Goal: Task Accomplishment & Management: Complete application form

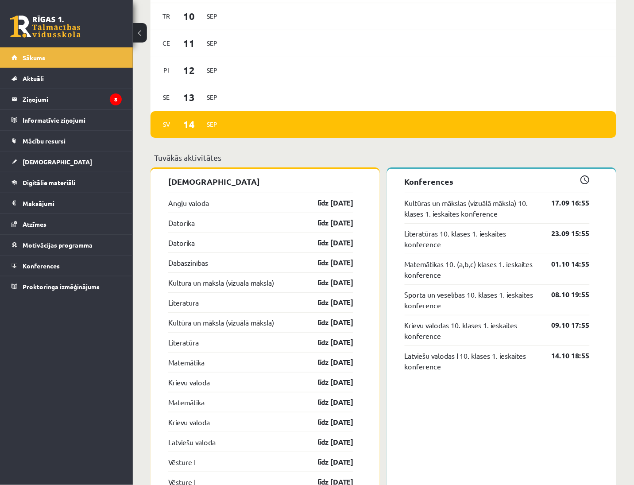
scroll to position [655, 0]
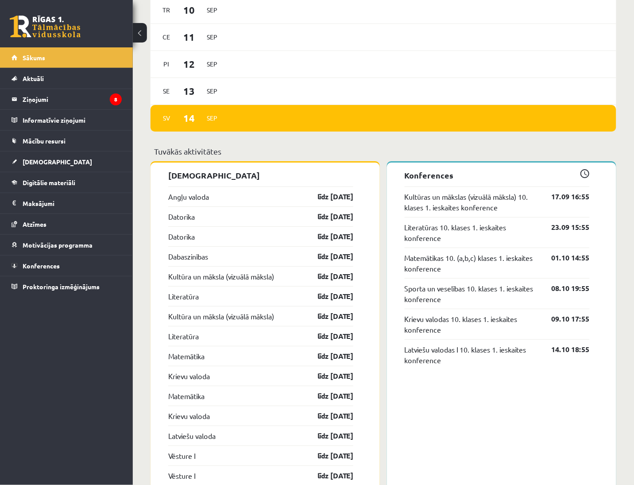
drag, startPoint x: 186, startPoint y: 204, endPoint x: 186, endPoint y: 197, distance: 6.6
click at [186, 203] on div "Angļu valoda līdz 15.09.25" at bounding box center [260, 196] width 185 height 20
click at [186, 194] on link "Angļu valoda" at bounding box center [188, 196] width 41 height 11
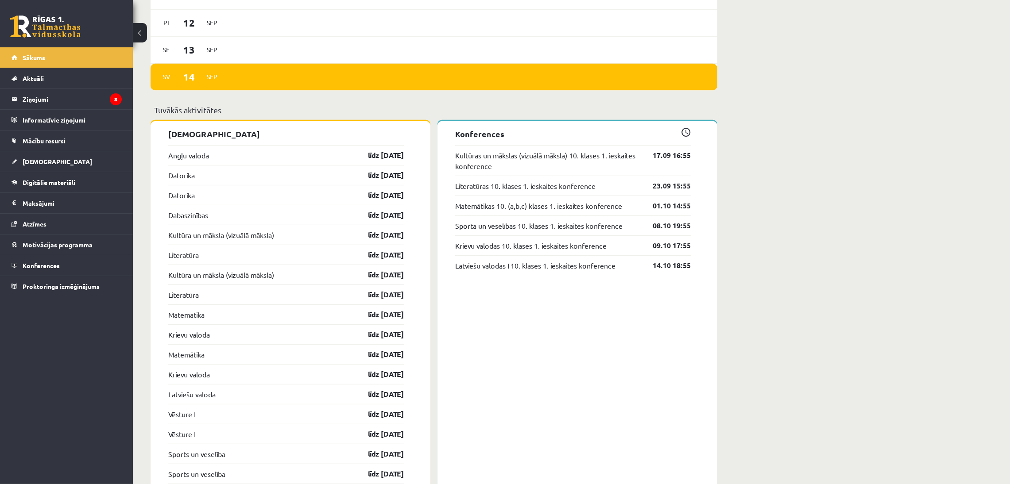
scroll to position [711, 0]
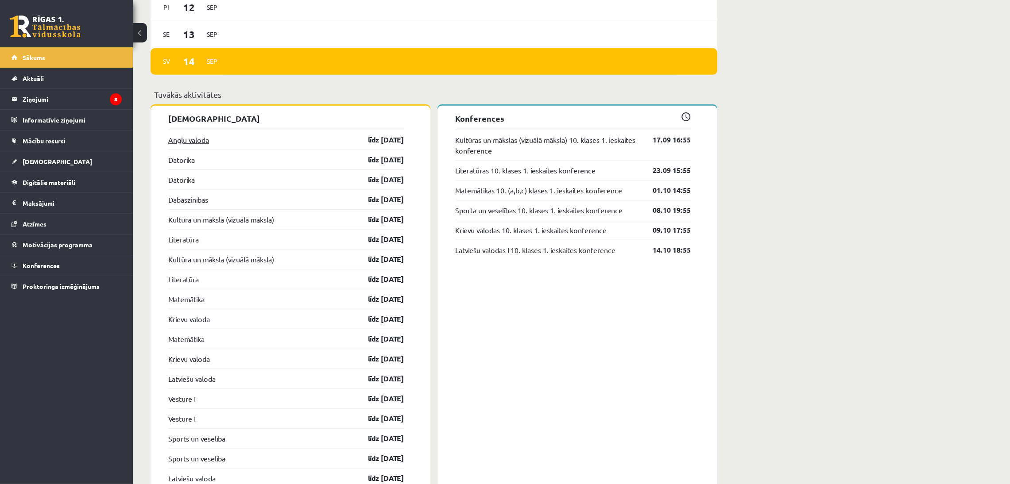
click at [183, 138] on link "Angļu valoda" at bounding box center [188, 140] width 41 height 11
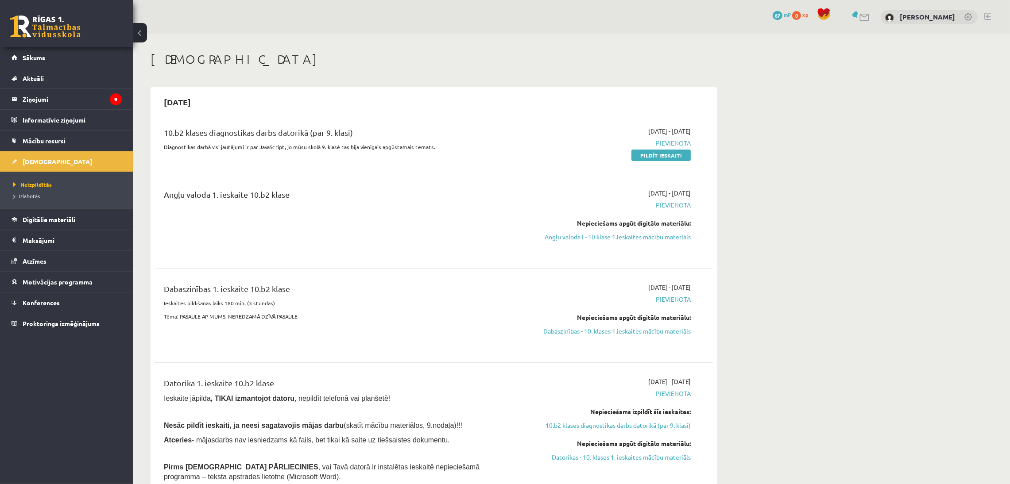
click at [670, 206] on span "Pievienota" at bounding box center [607, 205] width 167 height 9
click at [632, 239] on link "Angļu valoda I - 10.klase 1.ieskaites mācību materiāls" at bounding box center [607, 236] width 167 height 9
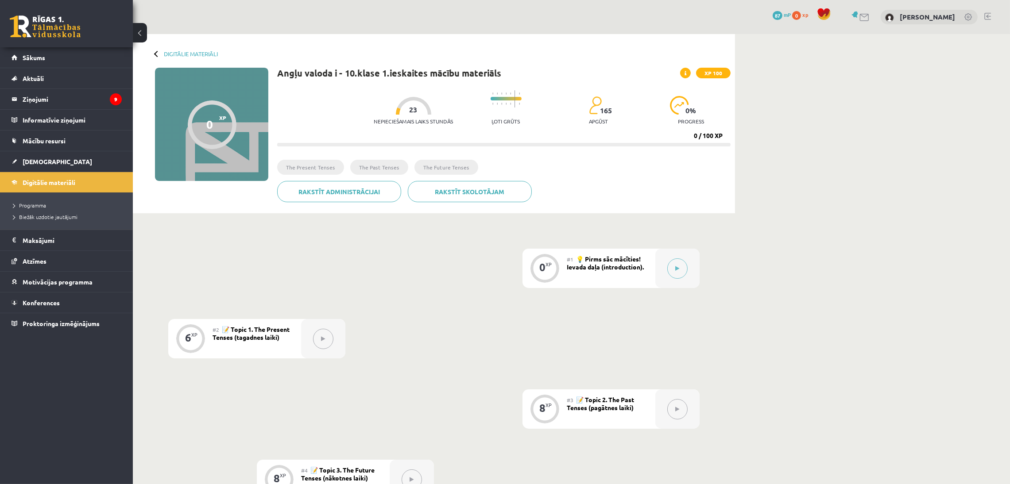
click at [503, 153] on div "Angļu valoda i - 10.klase 1.ieskaites mācību materiāls XP 100 Nepieciešamais la…" at bounding box center [503, 138] width 453 height 141
click at [675, 265] on button at bounding box center [677, 269] width 20 height 20
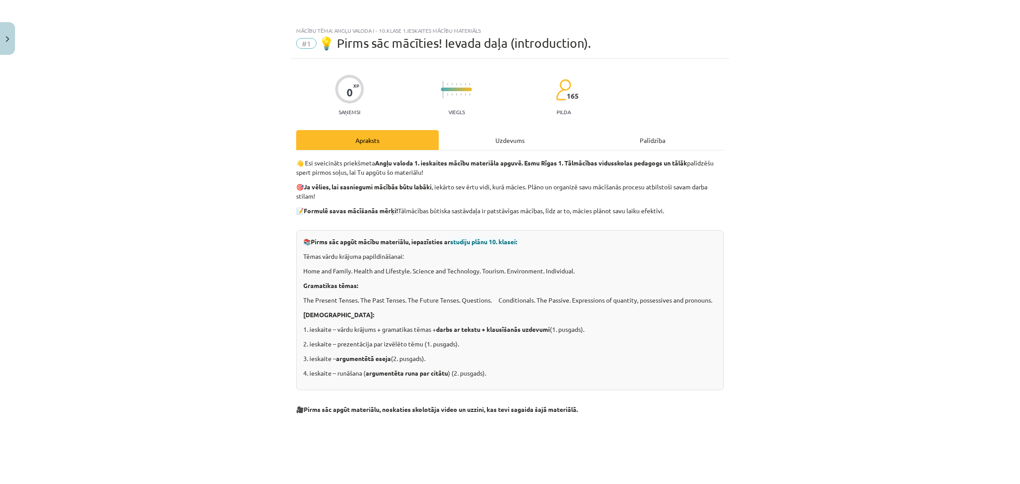
click at [514, 138] on div "Uzdevums" at bounding box center [510, 140] width 143 height 20
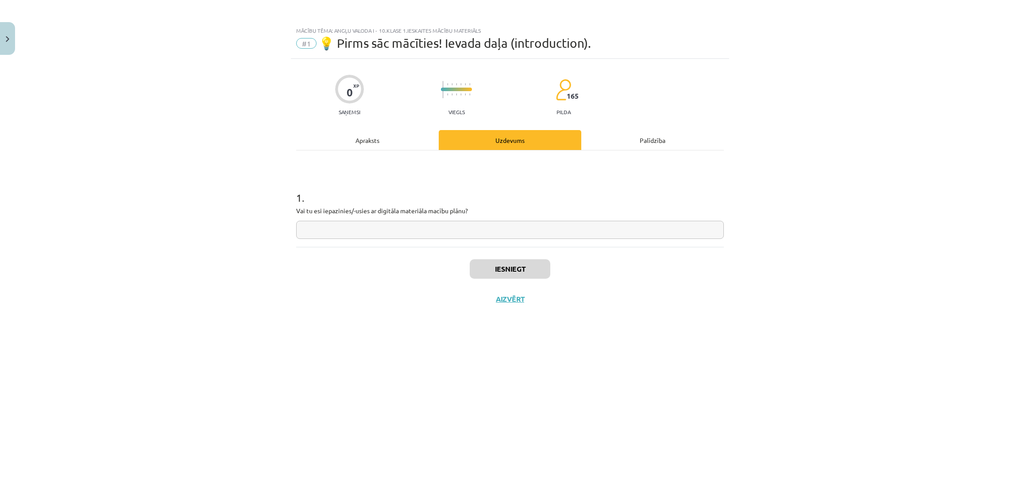
click at [453, 236] on input "text" at bounding box center [510, 230] width 428 height 18
type input "****"
click at [497, 269] on button "Iesniegt" at bounding box center [510, 268] width 81 height 19
click at [509, 299] on button "Aizvērt" at bounding box center [510, 299] width 34 height 9
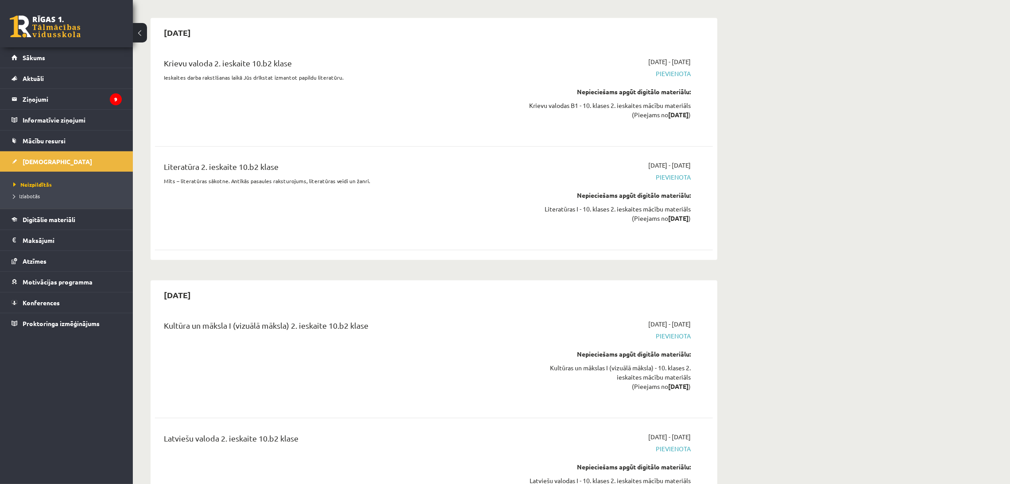
scroll to position [2762, 0]
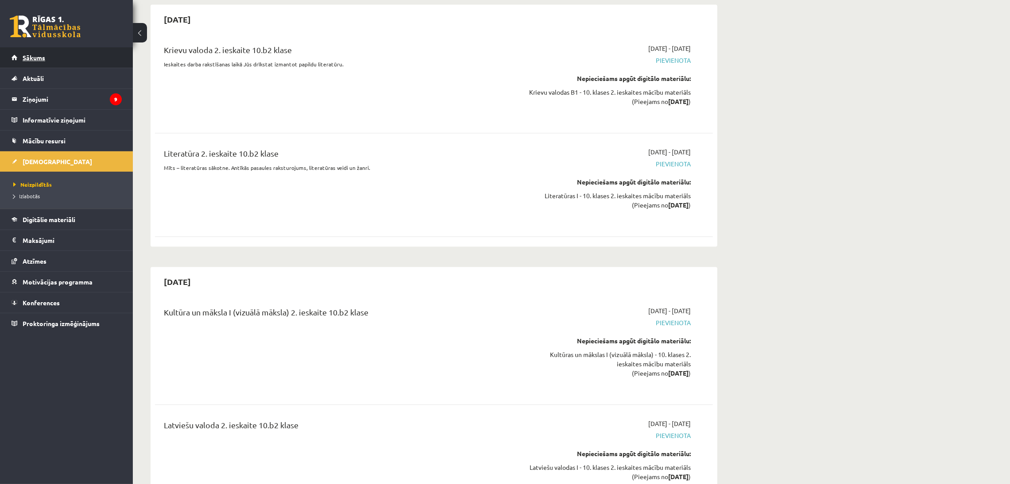
click at [21, 58] on link "Sākums" at bounding box center [67, 57] width 110 height 20
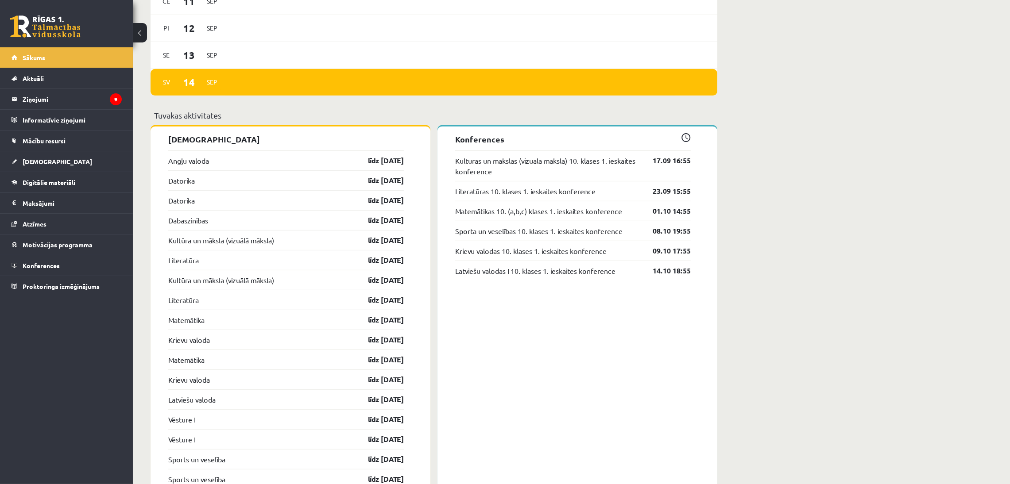
scroll to position [690, 0]
click at [387, 161] on link "līdz 15.09.25" at bounding box center [377, 160] width 51 height 11
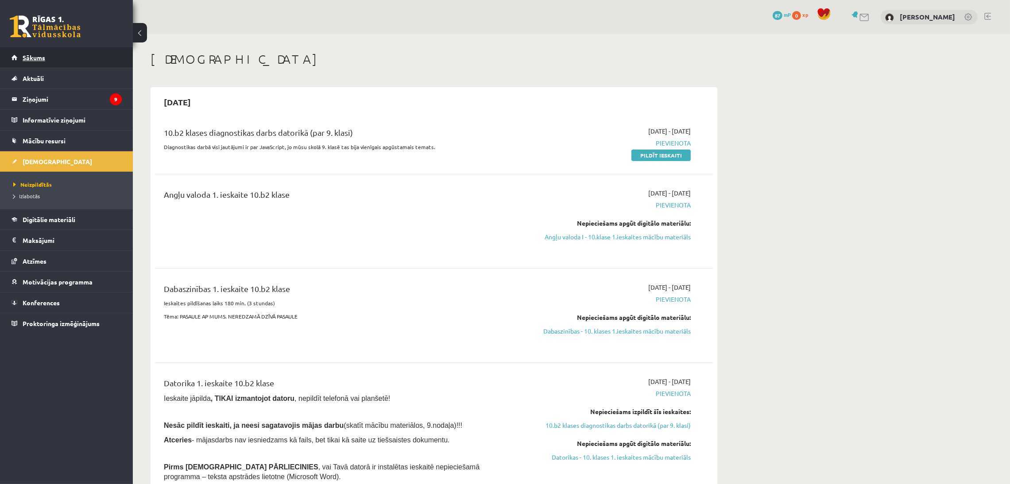
click at [39, 53] on link "Sākums" at bounding box center [67, 57] width 110 height 20
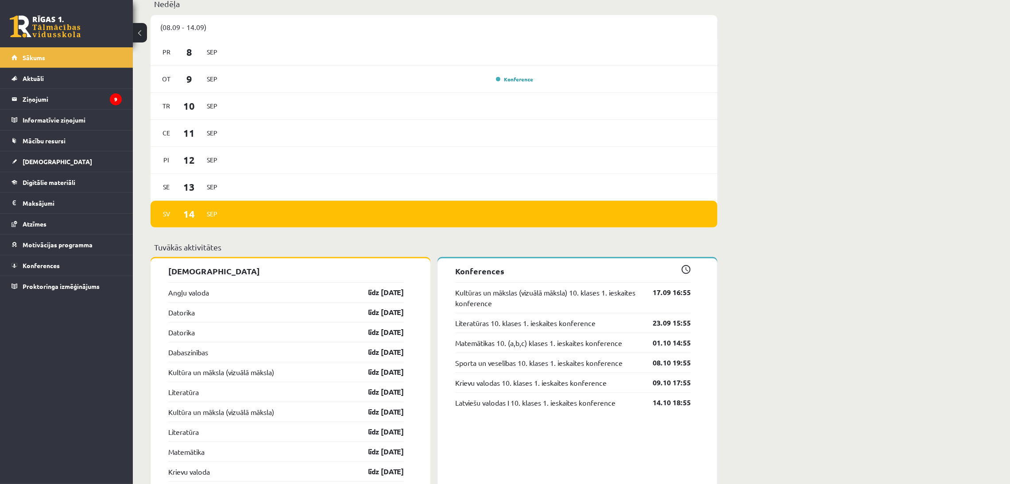
scroll to position [584, 0]
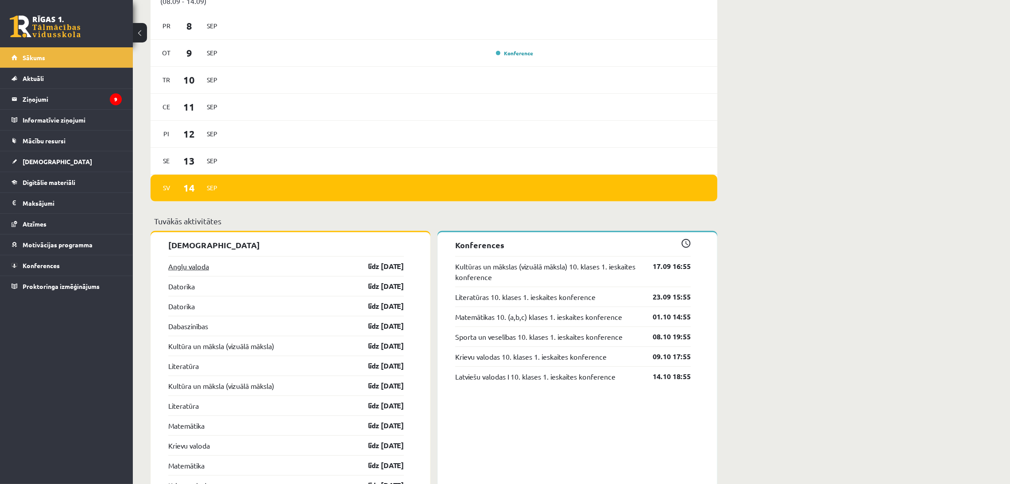
click at [196, 263] on link "Angļu valoda" at bounding box center [188, 266] width 41 height 11
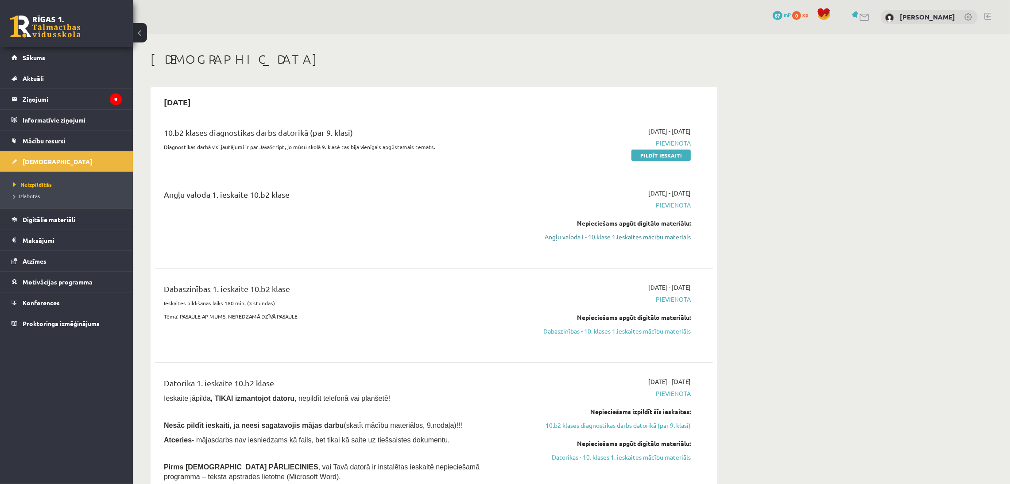
click at [657, 235] on link "Angļu valoda I - 10.klase 1.ieskaites mācību materiāls" at bounding box center [607, 236] width 167 height 9
click at [666, 235] on link "Angļu valoda I - 10.klase 1.ieskaites mācību materiāls" at bounding box center [607, 236] width 167 height 9
click at [649, 239] on link "Angļu valoda I - 10.klase 1.ieskaites mācību materiāls" at bounding box center [607, 236] width 167 height 9
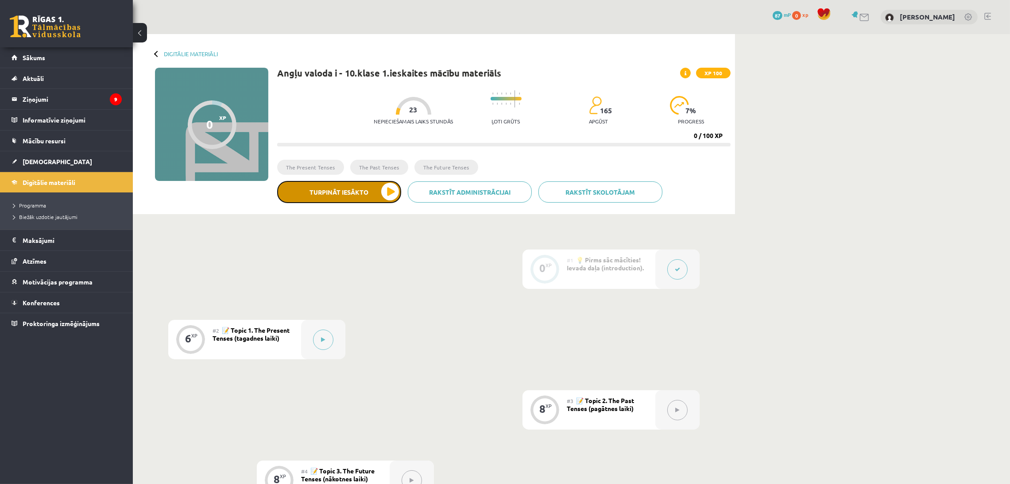
click at [392, 192] on button "Turpināt iesākto" at bounding box center [339, 192] width 124 height 22
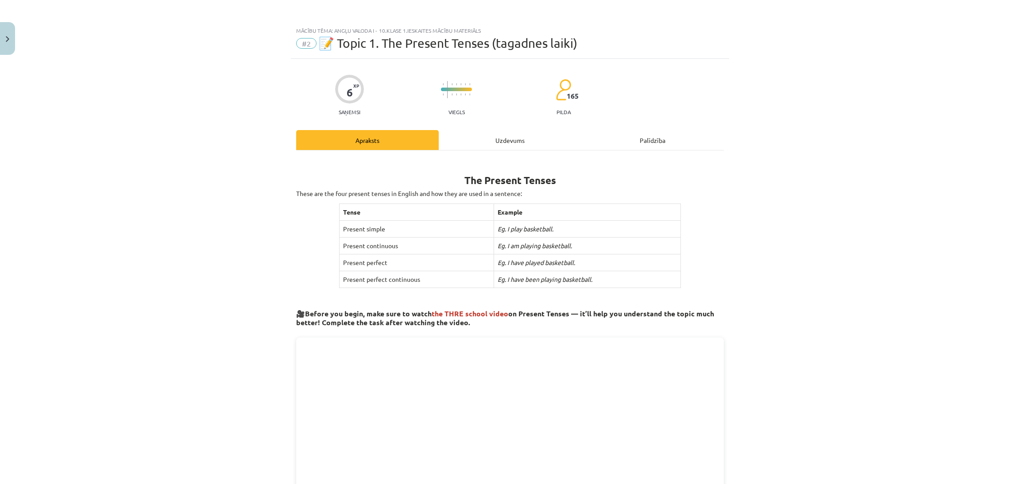
click at [498, 139] on div "Uzdevums" at bounding box center [510, 140] width 143 height 20
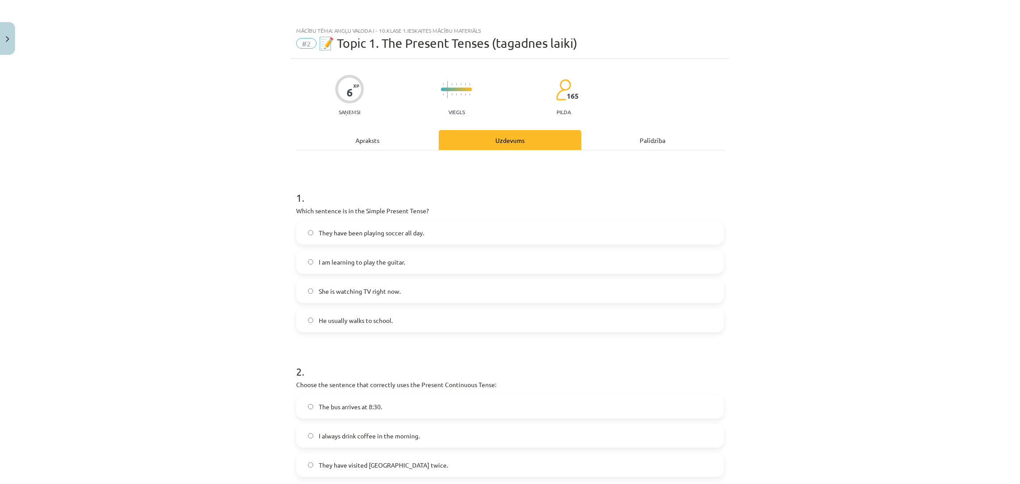
click at [649, 142] on div "Palīdzība" at bounding box center [652, 140] width 143 height 20
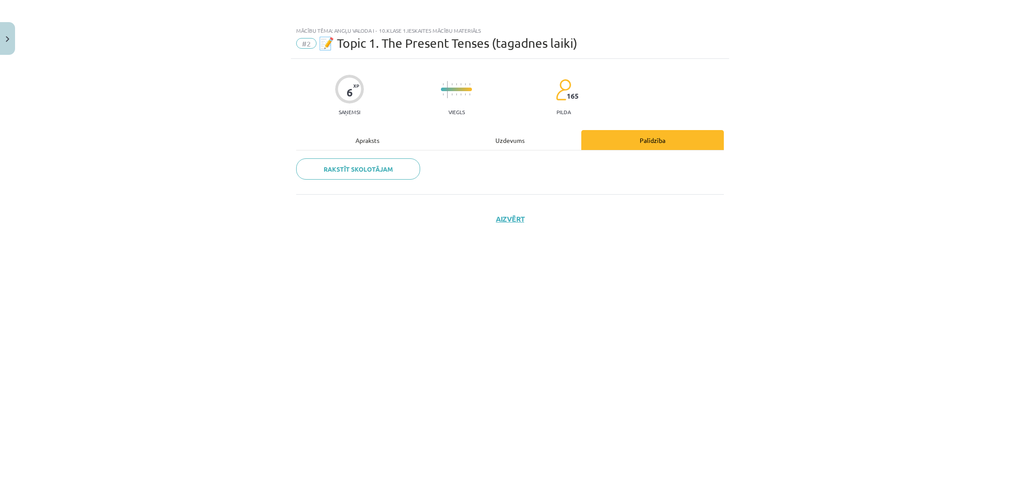
click at [365, 142] on div "Apraksts" at bounding box center [367, 140] width 143 height 20
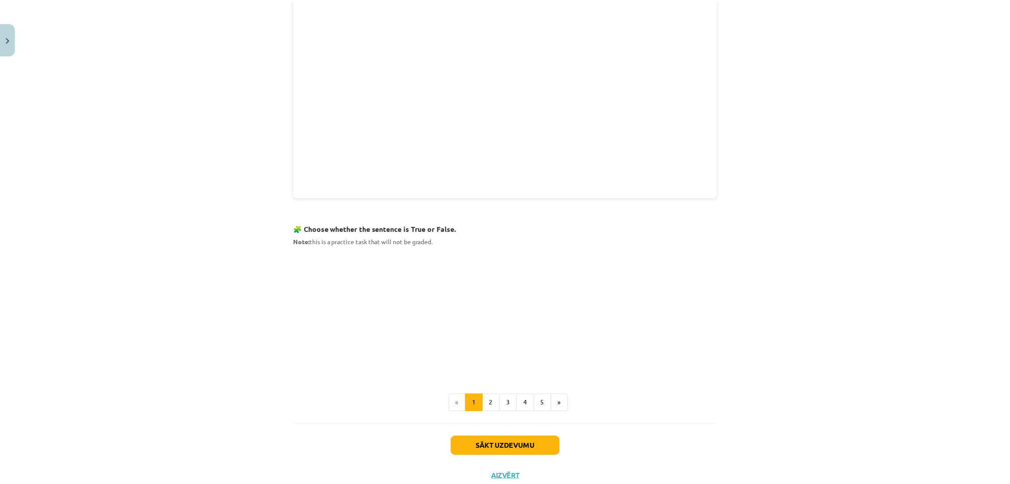
scroll to position [410, 0]
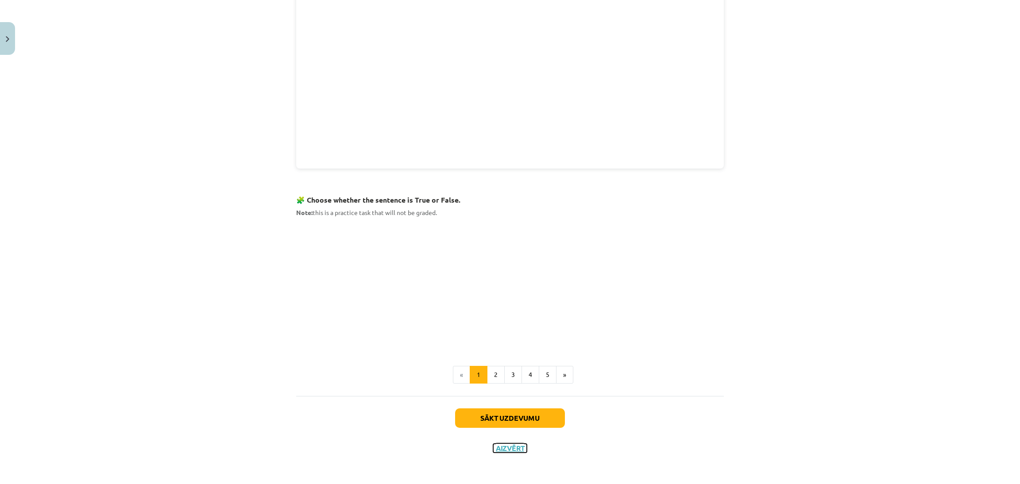
click at [504, 447] on button "Aizvērt" at bounding box center [510, 448] width 34 height 9
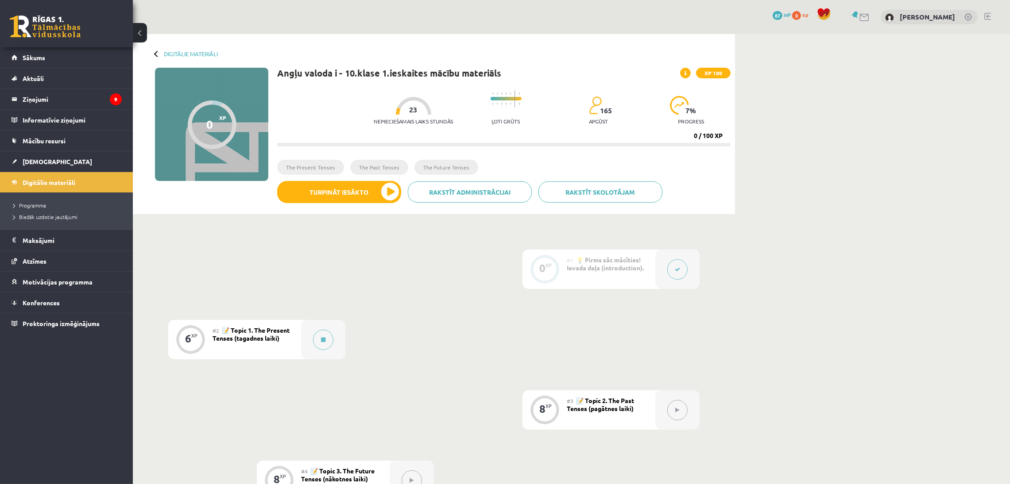
click at [155, 53] on div at bounding box center [157, 53] width 6 height 6
click at [170, 55] on link "Digitālie materiāli" at bounding box center [191, 53] width 54 height 7
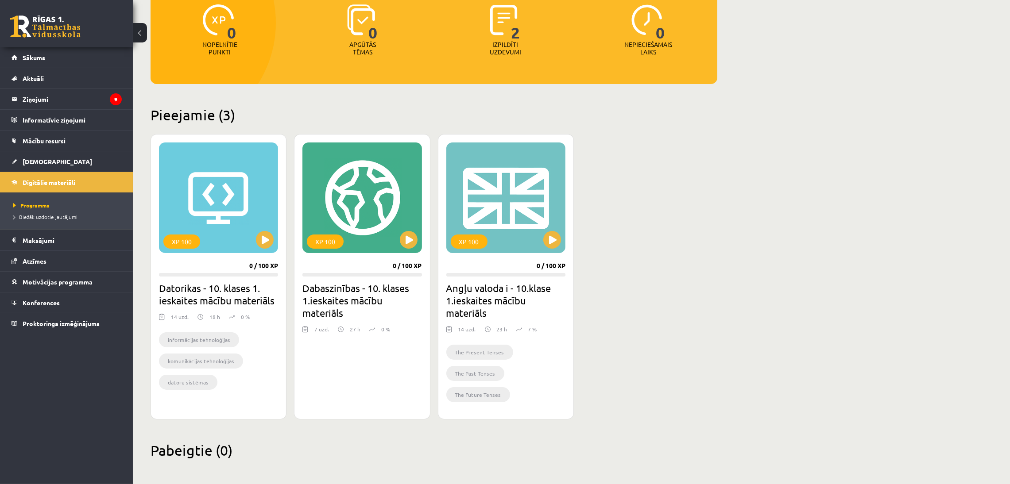
scroll to position [121, 0]
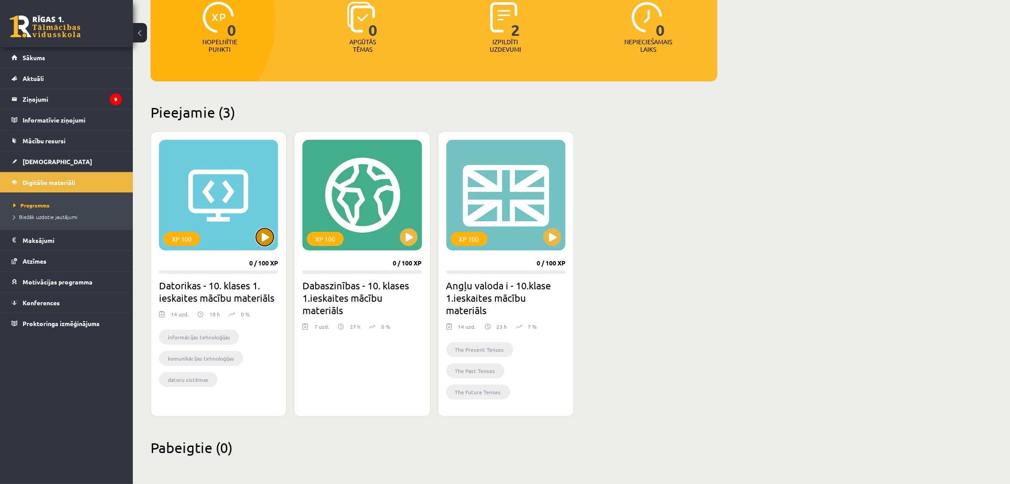
click at [258, 233] on button at bounding box center [265, 237] width 18 height 18
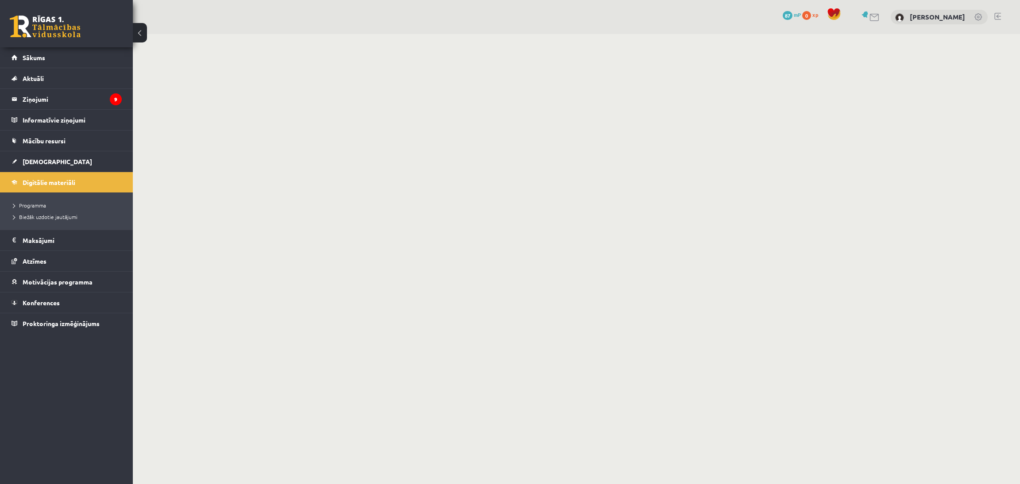
click at [245, 93] on body "0 Dāvanas 87 mP 0 xp [PERSON_NAME] Sākums Aktuāli Kā mācīties eSKOLĀ Kontakti N…" at bounding box center [510, 242] width 1020 height 484
click at [29, 57] on span "Sākums" at bounding box center [34, 58] width 23 height 8
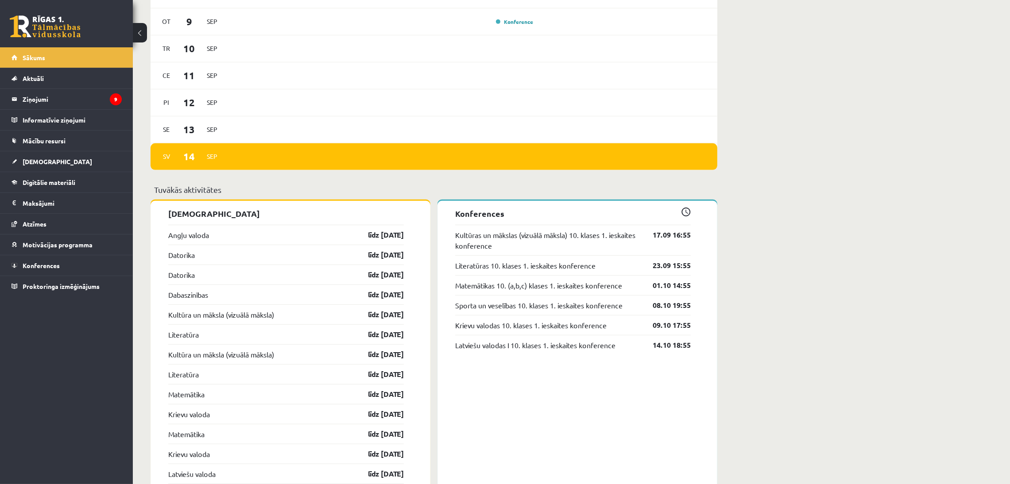
scroll to position [635, 0]
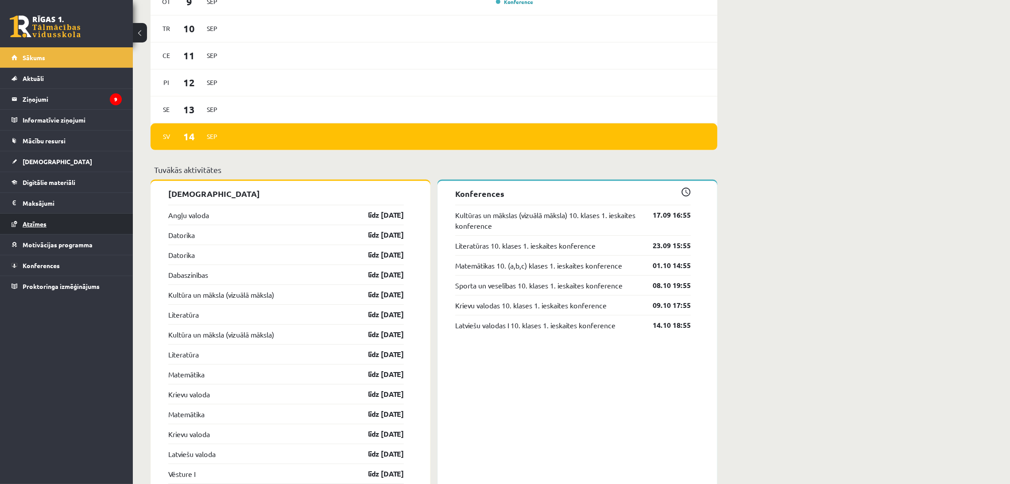
click at [31, 226] on span "Atzīmes" at bounding box center [35, 224] width 24 height 8
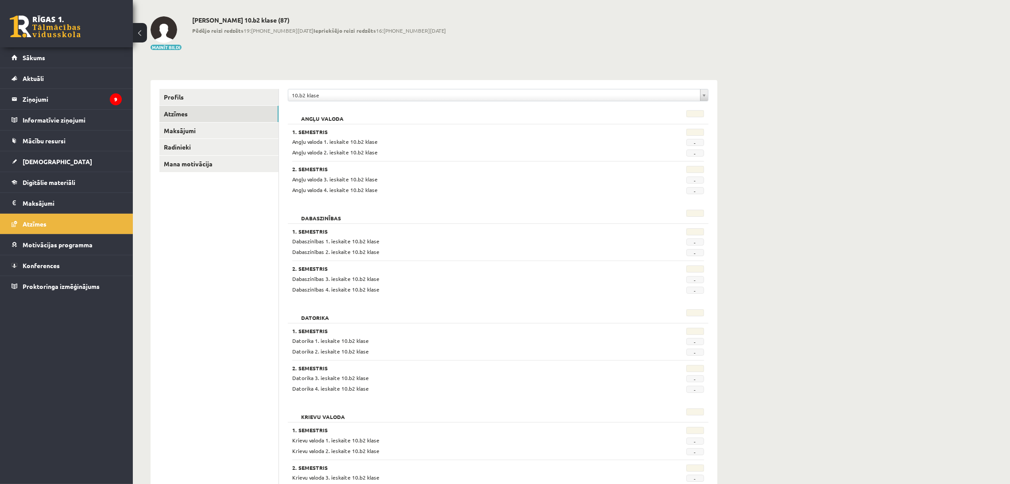
scroll to position [44, 0]
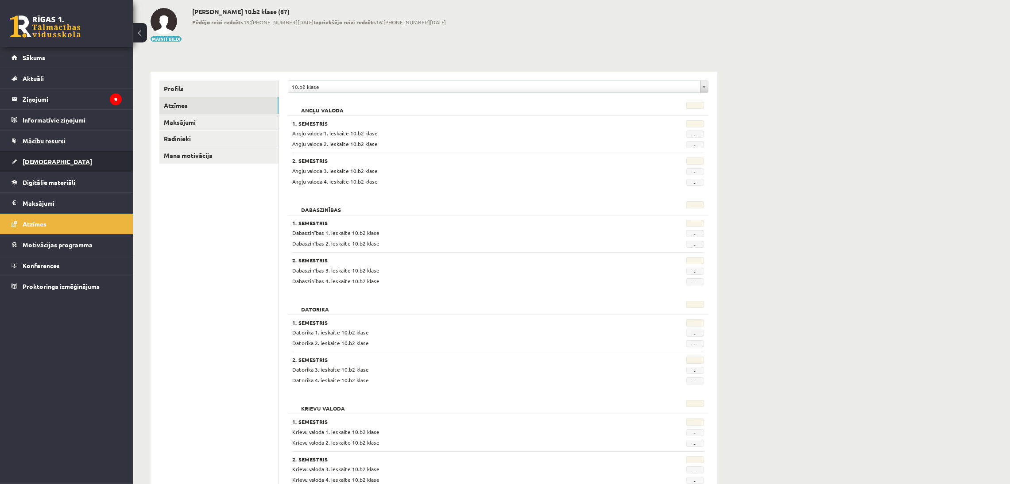
click at [41, 164] on span "[DEMOGRAPHIC_DATA]" at bounding box center [58, 162] width 70 height 8
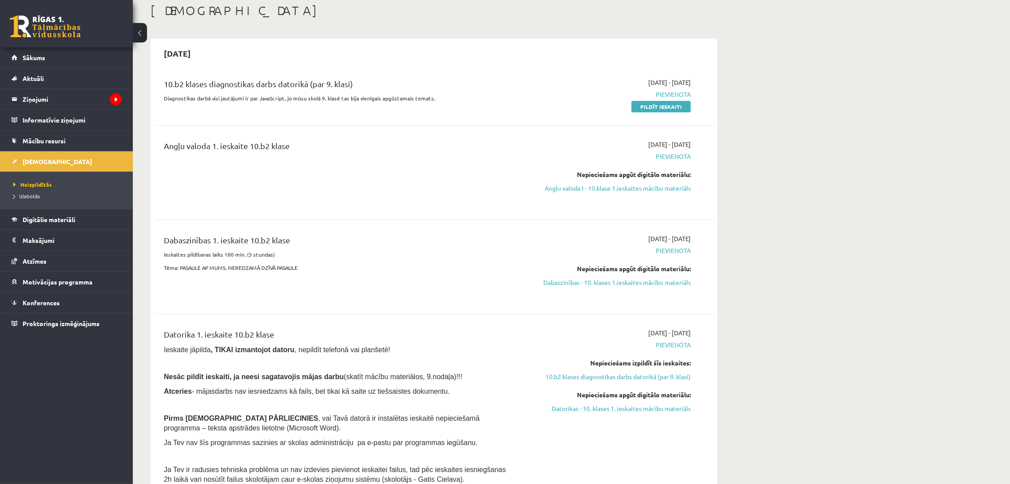
scroll to position [73, 0]
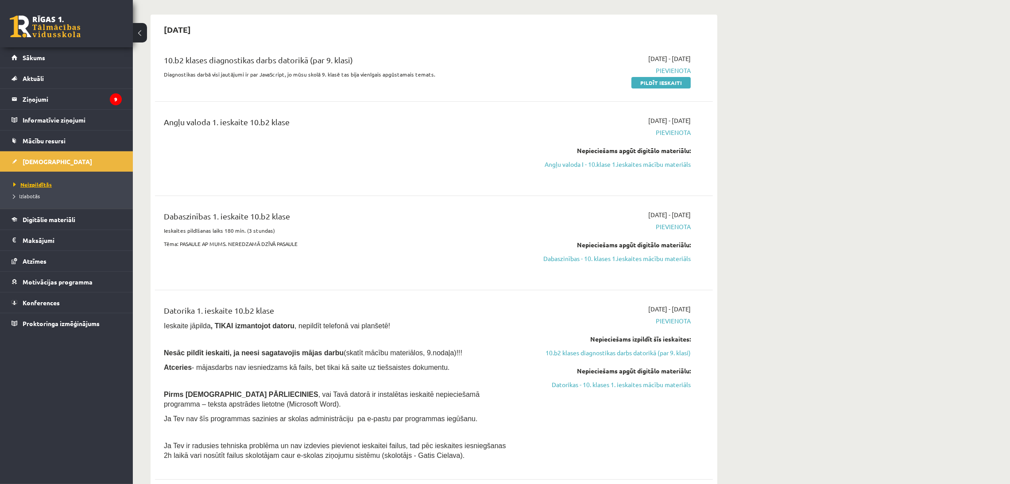
click at [30, 183] on span "Neizpildītās" at bounding box center [32, 184] width 39 height 7
click at [36, 199] on span "Izlabotās" at bounding box center [26, 196] width 27 height 7
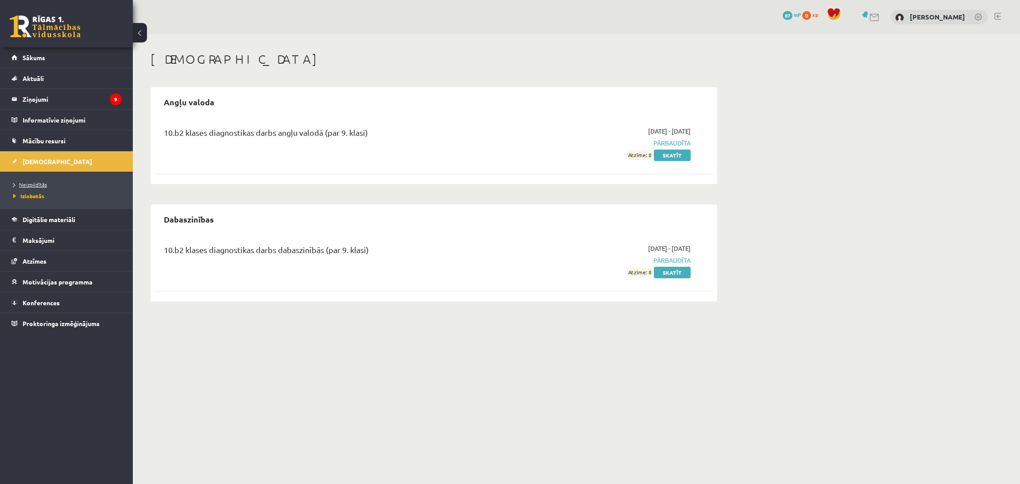
click at [48, 188] on link "Neizpildītās" at bounding box center [68, 185] width 111 height 8
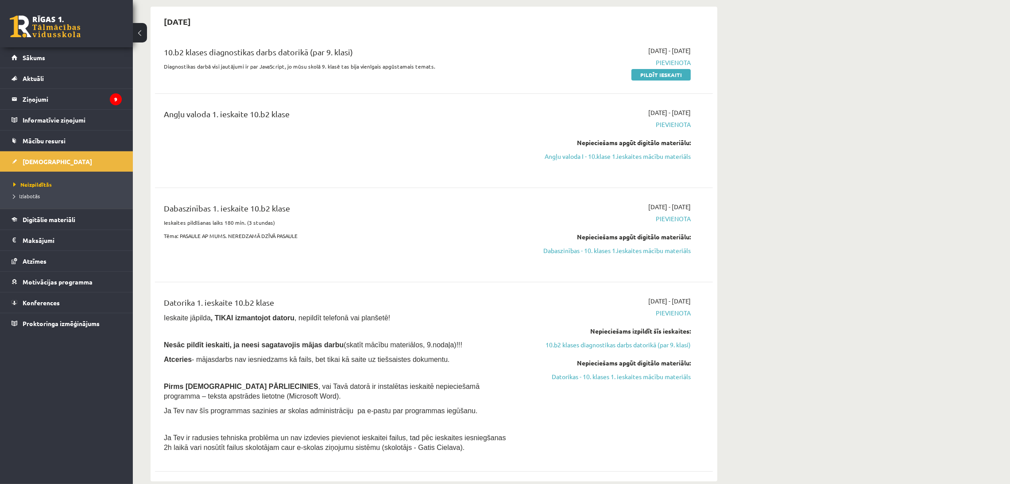
scroll to position [73, 0]
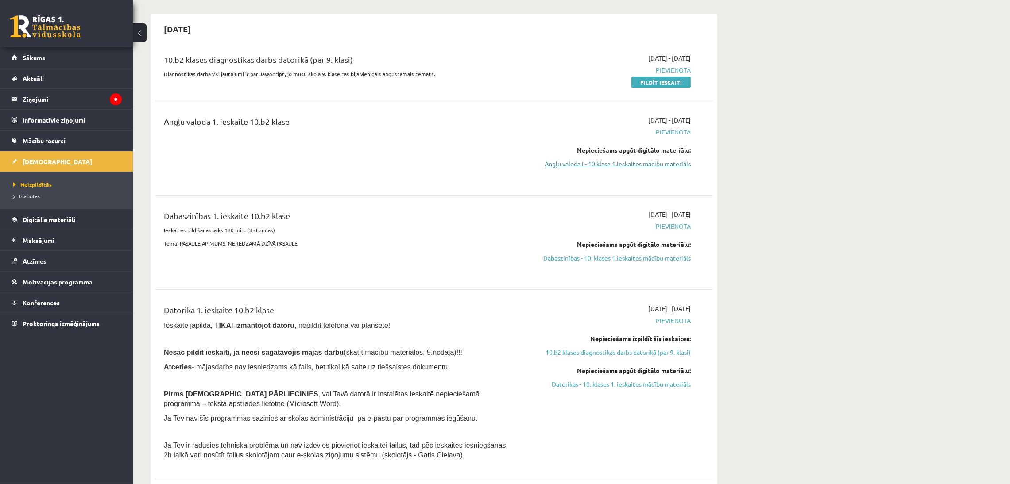
click at [565, 168] on link "Angļu valoda I - 10.klase 1.ieskaites mācību materiāls" at bounding box center [607, 163] width 167 height 9
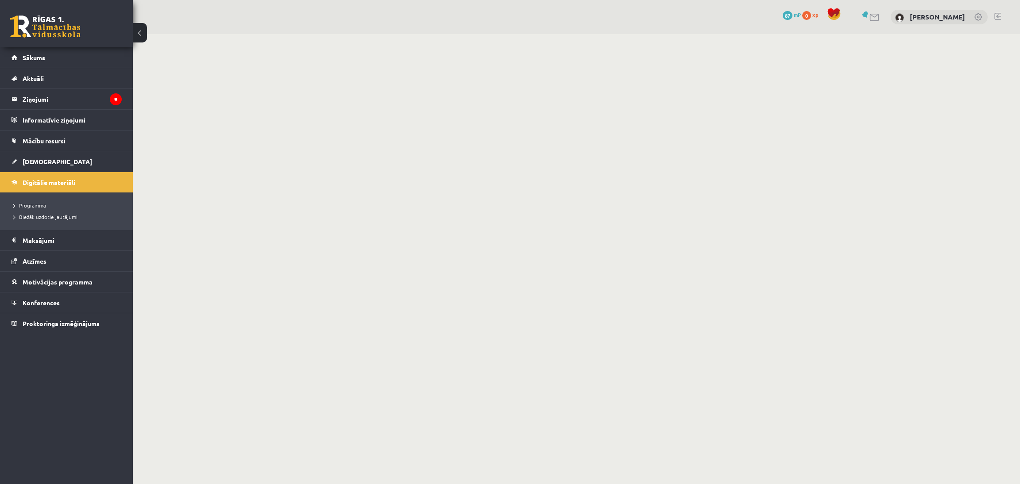
click at [322, 77] on body "0 Dāvanas 87 mP 0 xp [PERSON_NAME] Sākums Aktuāli Kā mācīties eSKOLĀ Kontakti N…" at bounding box center [510, 242] width 1020 height 484
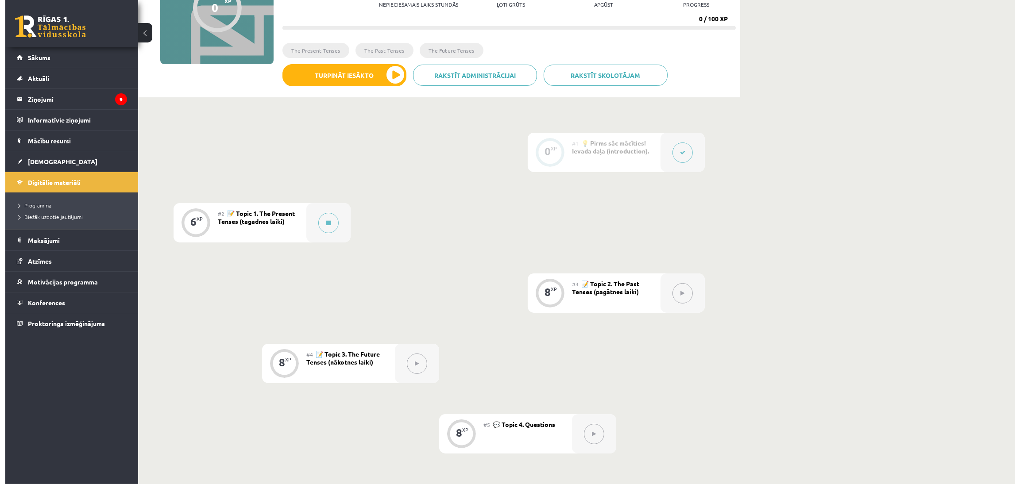
scroll to position [95, 0]
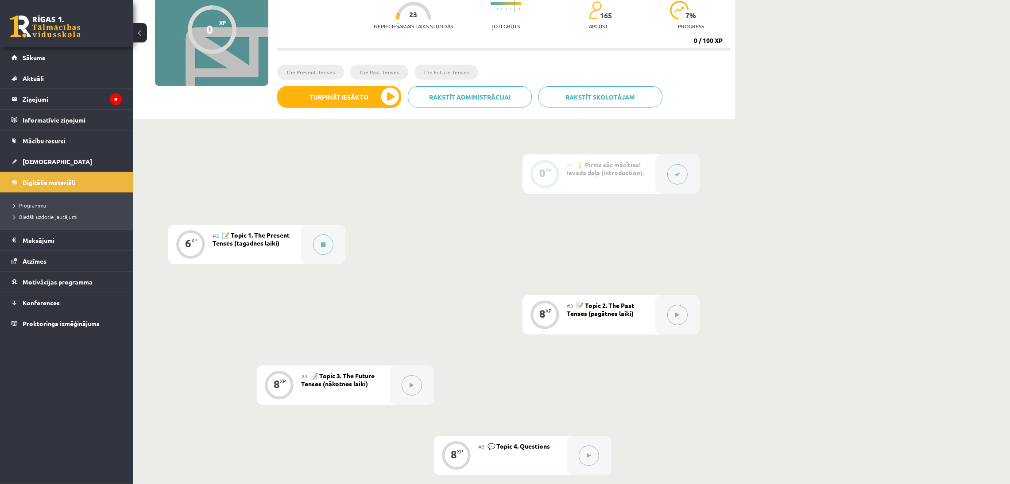
click at [681, 173] on button at bounding box center [677, 174] width 20 height 20
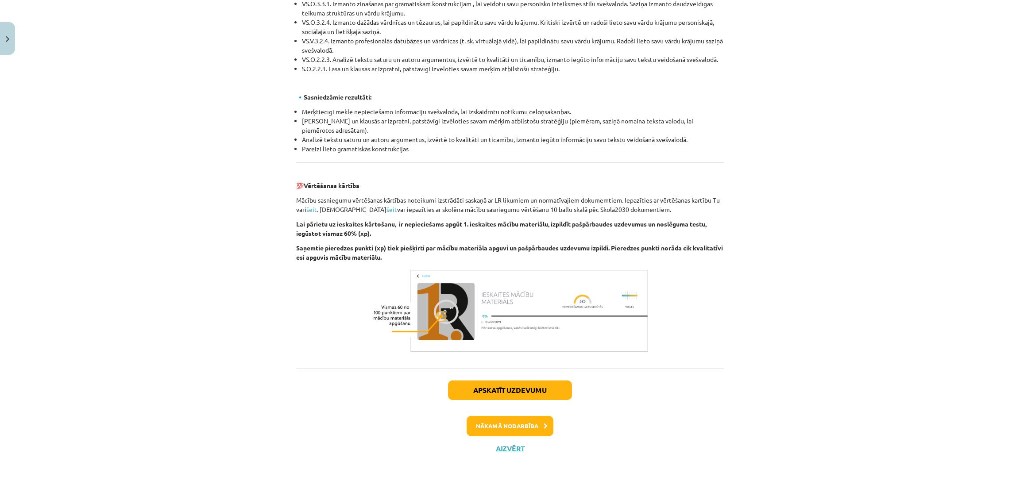
scroll to position [875, 0]
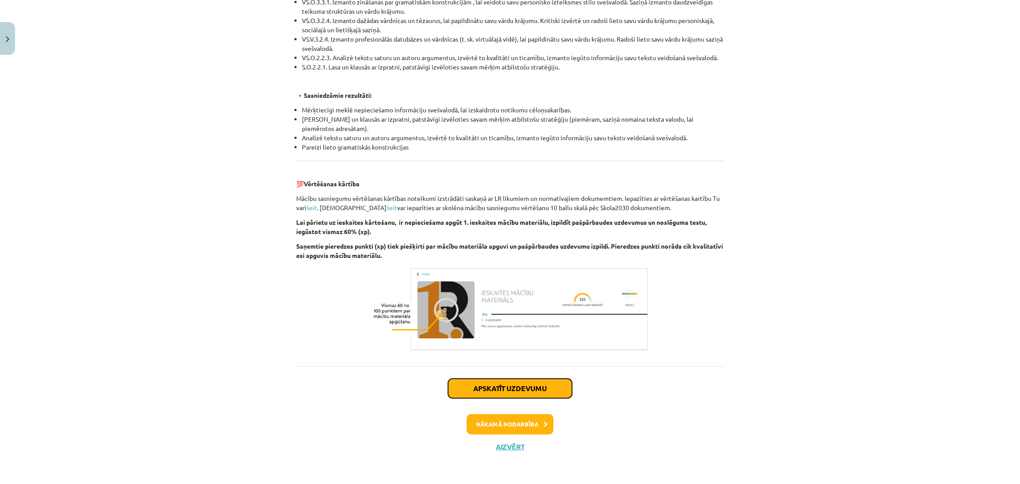
click at [470, 396] on button "Apskatīt uzdevumu" at bounding box center [510, 388] width 124 height 19
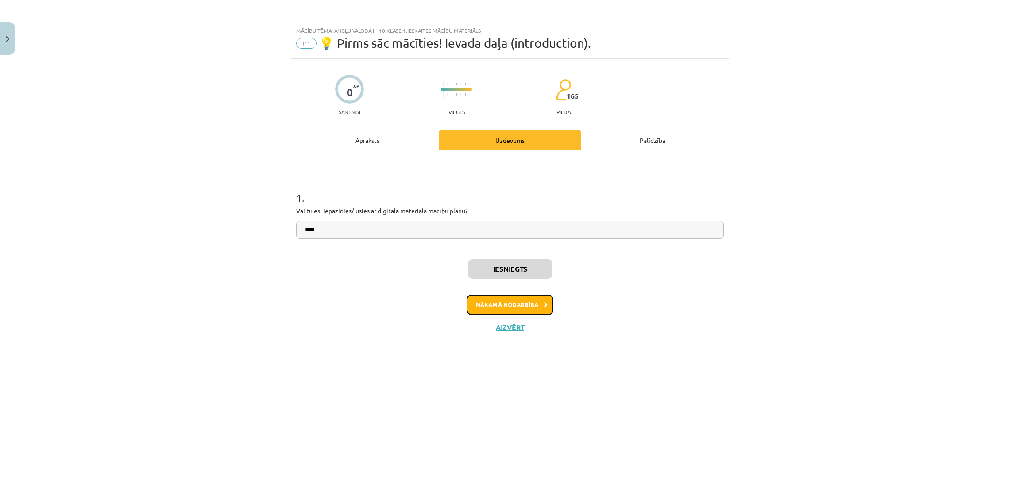
click at [506, 296] on button "Nākamā nodarbība" at bounding box center [510, 305] width 87 height 20
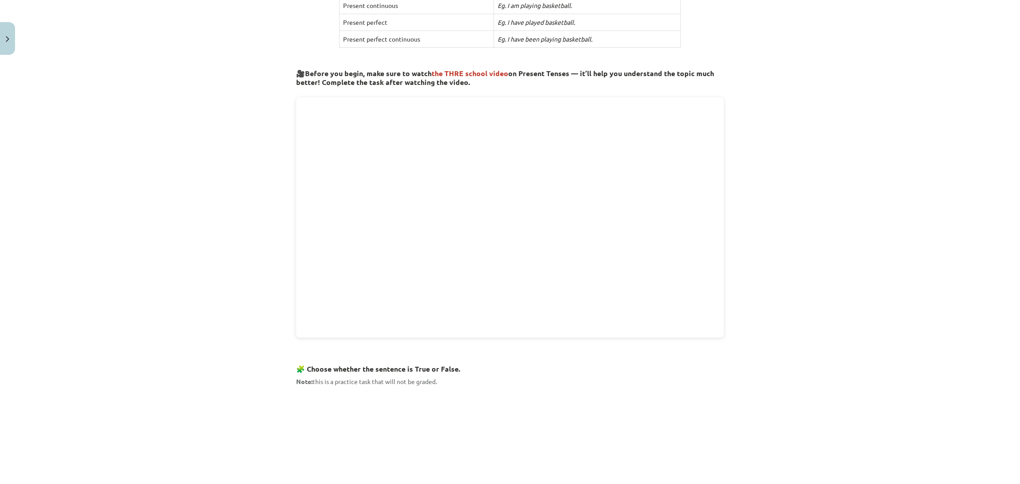
scroll to position [201, 0]
